Goal: Task Accomplishment & Management: Use online tool/utility

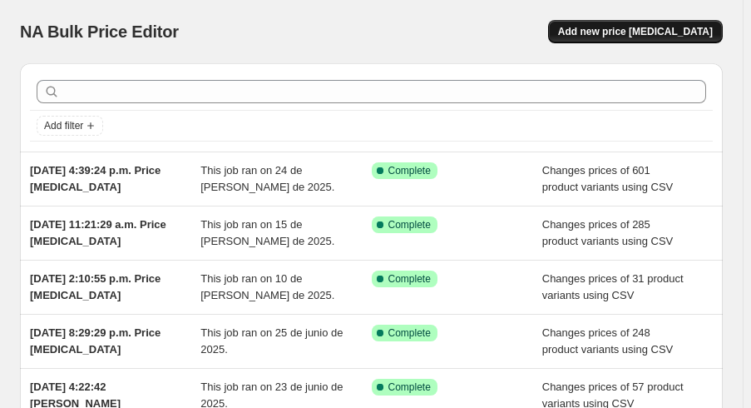
click at [612, 31] on span "Add new price [MEDICAL_DATA]" at bounding box center [635, 31] width 155 height 13
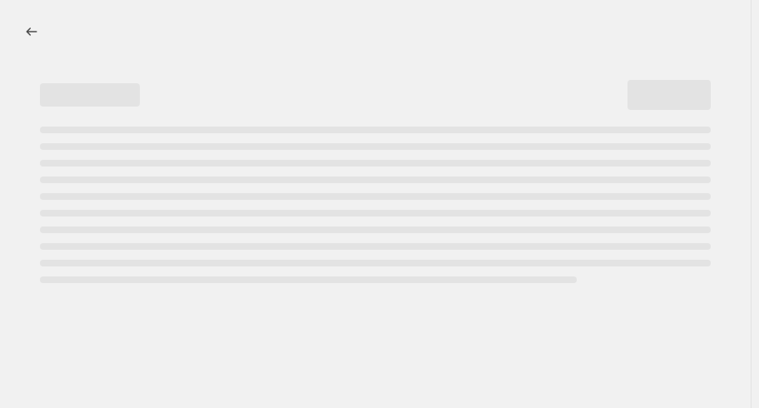
select select "percentage"
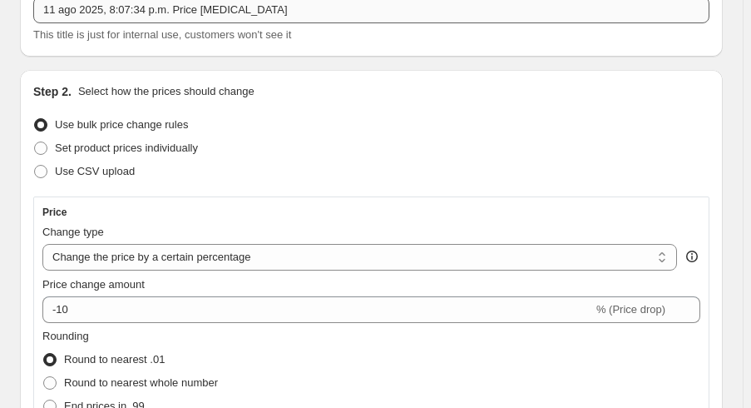
scroll to position [116, 0]
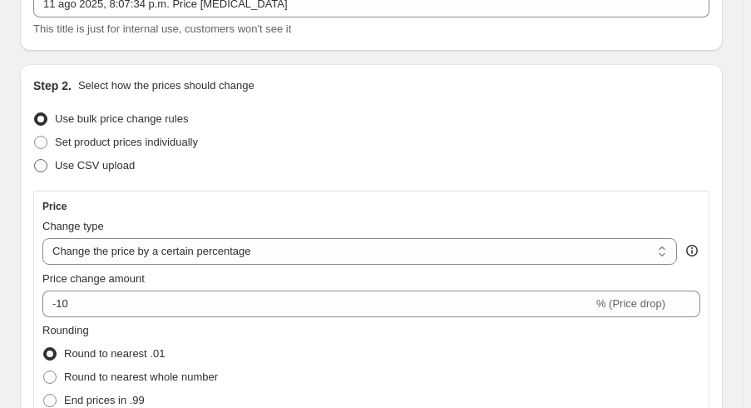
click at [104, 167] on span "Use CSV upload" at bounding box center [95, 165] width 80 height 12
click at [35, 160] on input "Use CSV upload" at bounding box center [34, 159] width 1 height 1
radio input "true"
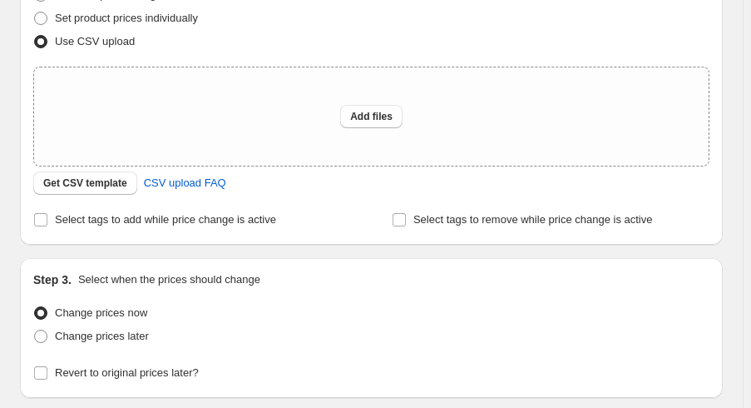
scroll to position [243, 0]
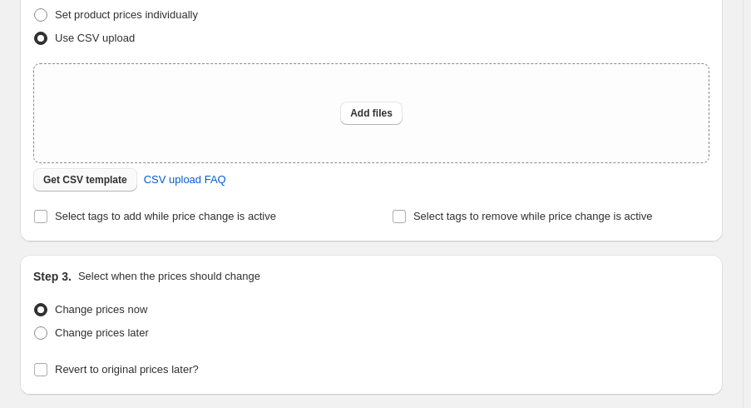
click at [102, 181] on span "Get CSV template" at bounding box center [85, 179] width 84 height 13
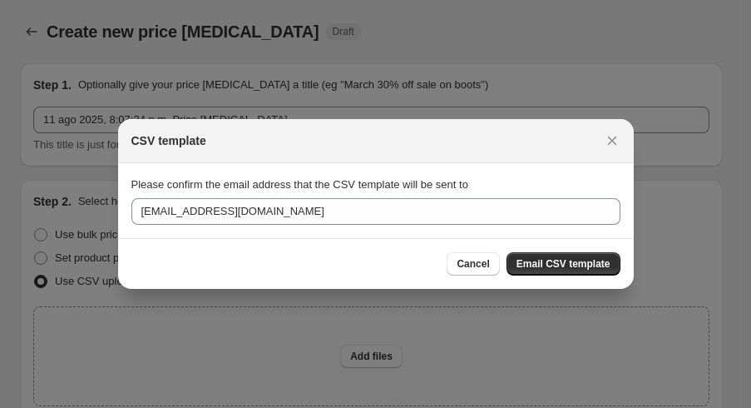
scroll to position [0, 0]
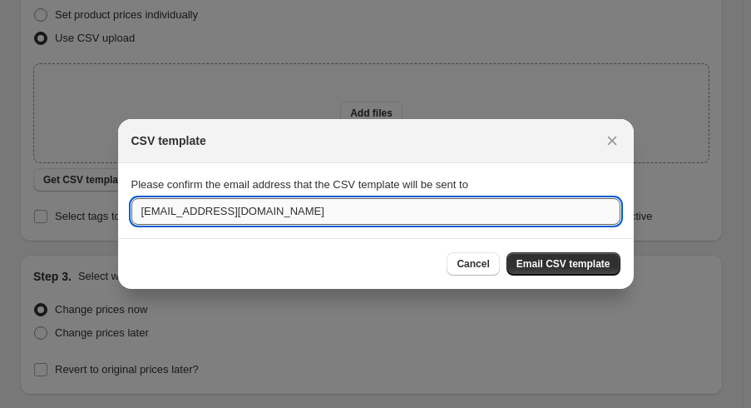
click at [172, 212] on input "[EMAIL_ADDRESS][DOMAIN_NAME]" at bounding box center [375, 211] width 489 height 27
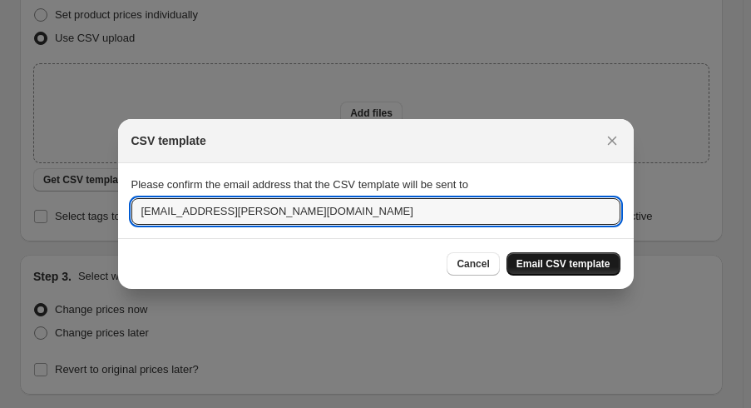
type input "[EMAIL_ADDRESS][PERSON_NAME][DOMAIN_NAME]"
click at [558, 255] on button "Email CSV template" at bounding box center [564, 263] width 114 height 23
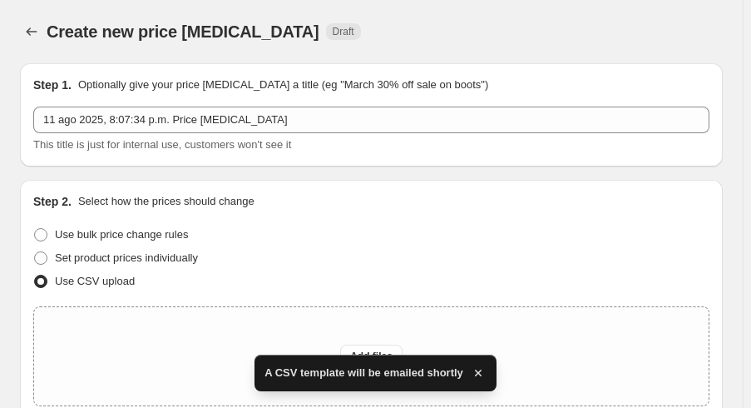
scroll to position [243, 0]
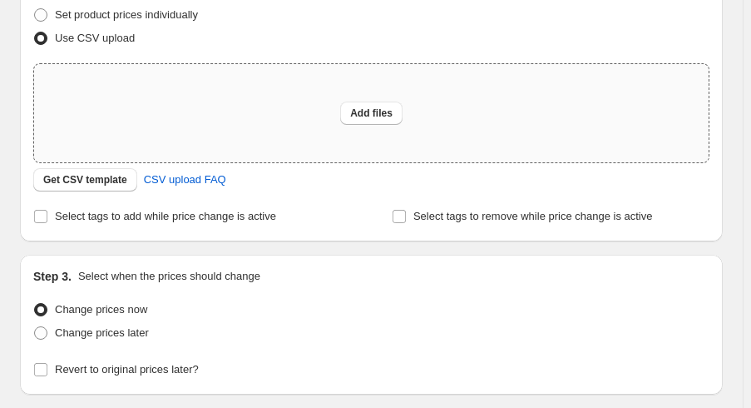
click at [374, 125] on div "Add files" at bounding box center [371, 113] width 675 height 98
type input "C:\fakepath\CARGA ORECIO OULET.csv"
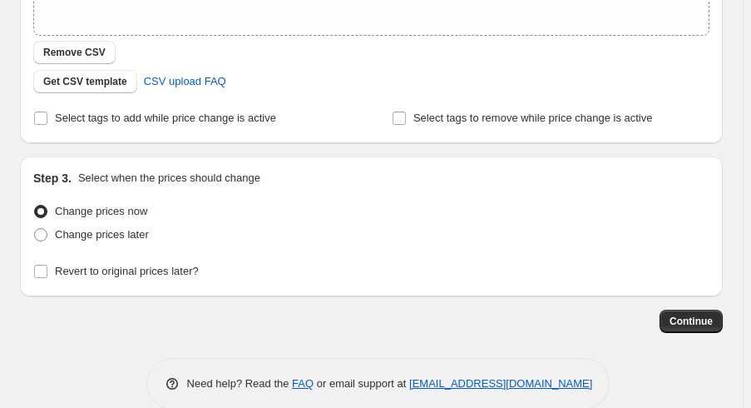
scroll to position [396, 0]
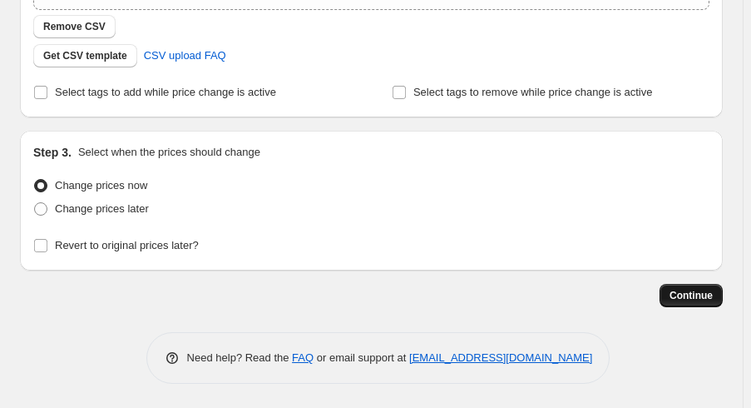
click at [684, 303] on button "Continue" at bounding box center [691, 295] width 63 height 23
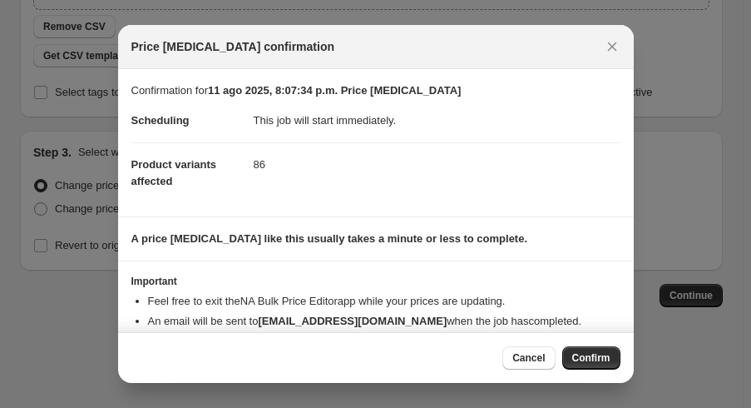
scroll to position [33, 0]
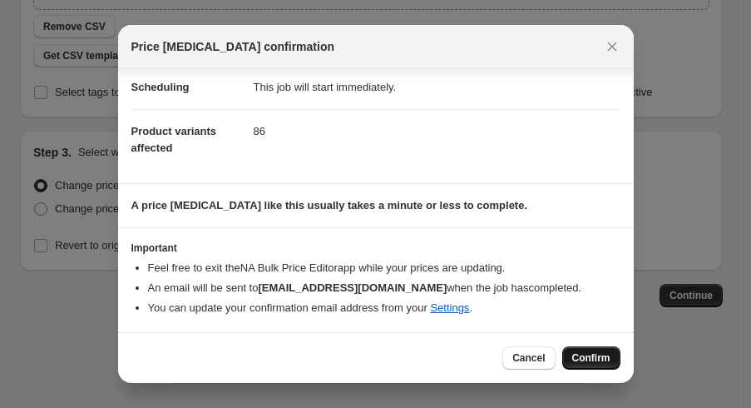
click at [602, 358] on span "Confirm" at bounding box center [591, 357] width 38 height 13
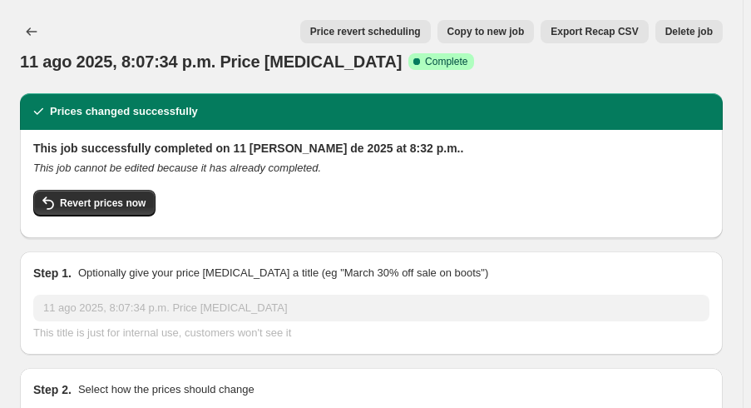
click at [198, 31] on div "Price revert scheduling Copy to new job Export Recap CSV Delete job" at bounding box center [398, 31] width 650 height 23
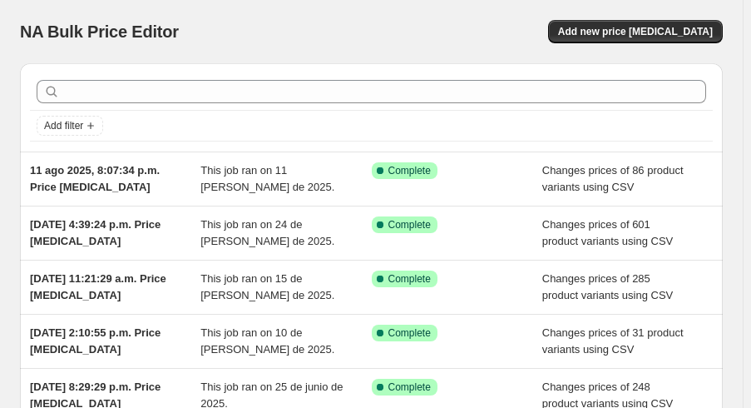
click at [627, 19] on div "NA Bulk Price Editor. This page is ready NA Bulk Price Editor Add new price [ME…" at bounding box center [371, 31] width 703 height 63
click at [628, 29] on span "Add new price [MEDICAL_DATA]" at bounding box center [635, 31] width 155 height 13
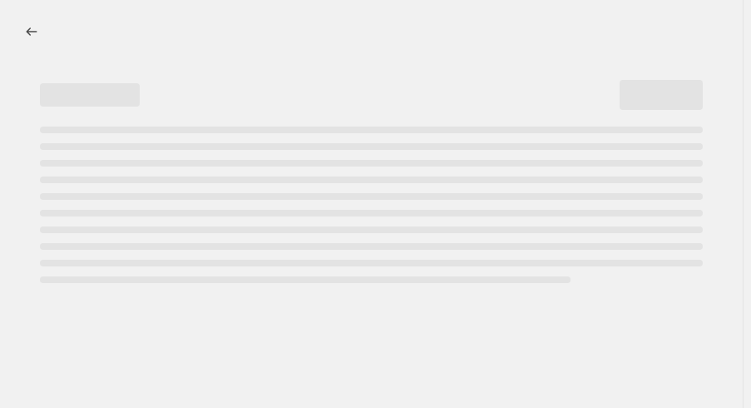
select select "percentage"
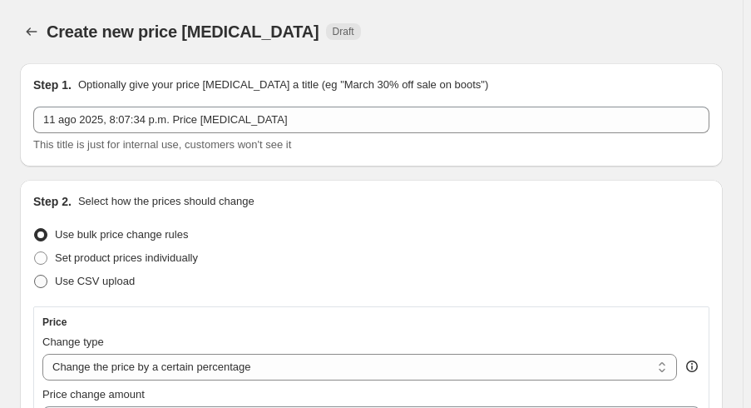
click at [89, 289] on span "Use CSV upload" at bounding box center [95, 281] width 80 height 17
click at [35, 275] on input "Use CSV upload" at bounding box center [34, 275] width 1 height 1
radio input "true"
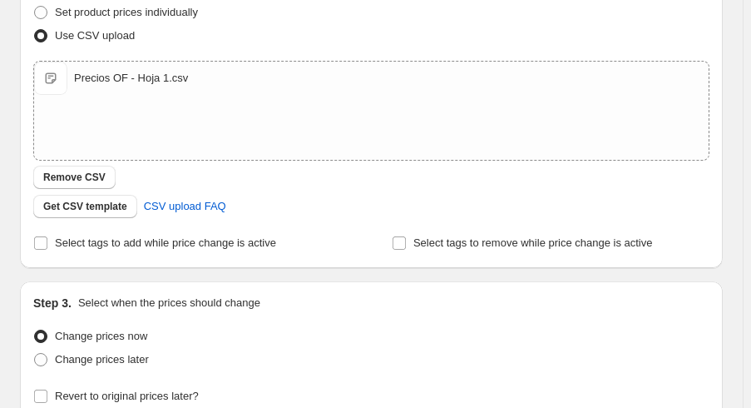
scroll to position [396, 0]
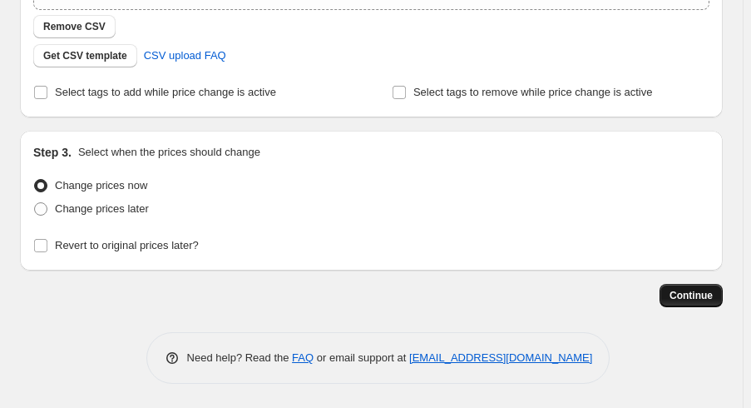
click at [672, 291] on button "Continue" at bounding box center [691, 295] width 63 height 23
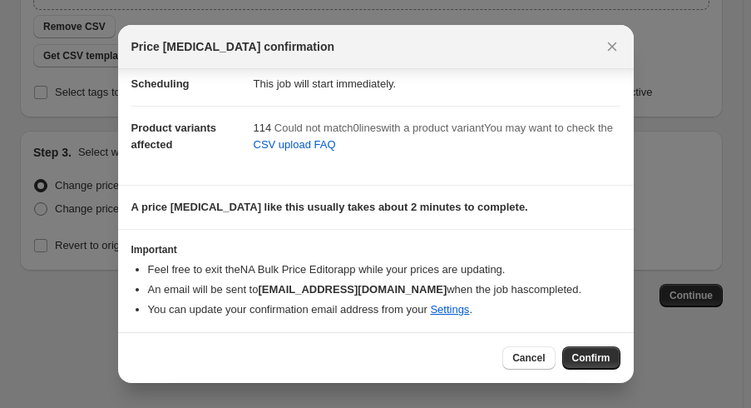
scroll to position [37, 0]
click at [578, 346] on button "Confirm" at bounding box center [592, 357] width 58 height 23
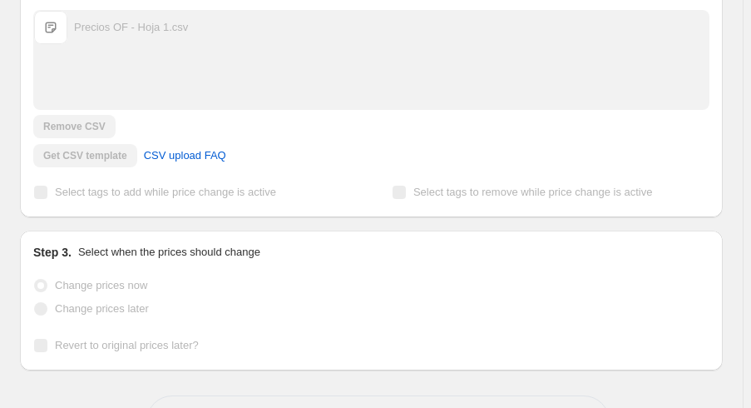
scroll to position [439, 0]
